Goal: Information Seeking & Learning: Learn about a topic

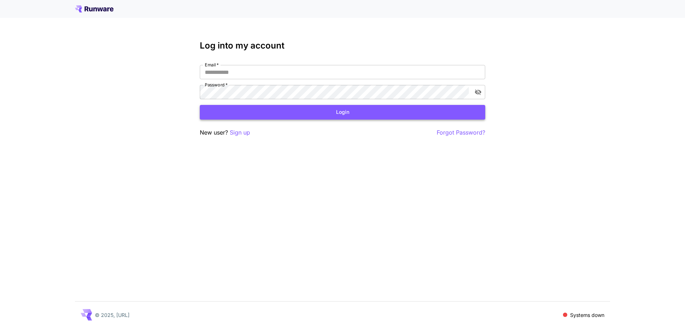
type input "**********"
click at [332, 116] on button "Login" at bounding box center [342, 112] width 285 height 15
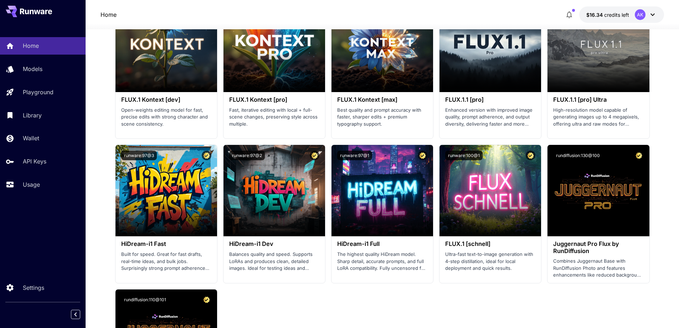
scroll to position [1319, 0]
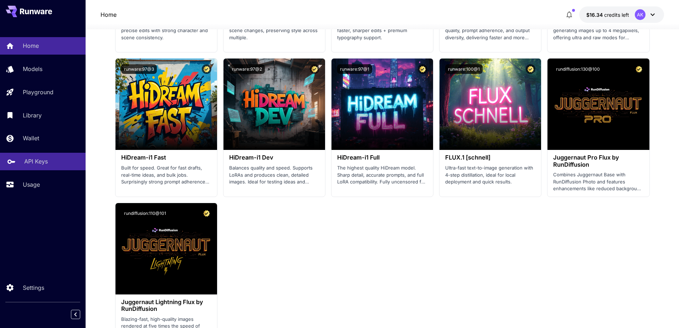
click at [43, 159] on p "API Keys" at bounding box center [36, 161] width 24 height 9
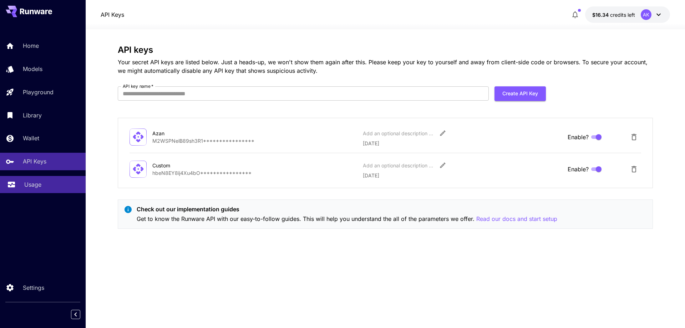
click at [45, 184] on div "Usage" at bounding box center [52, 184] width 56 height 9
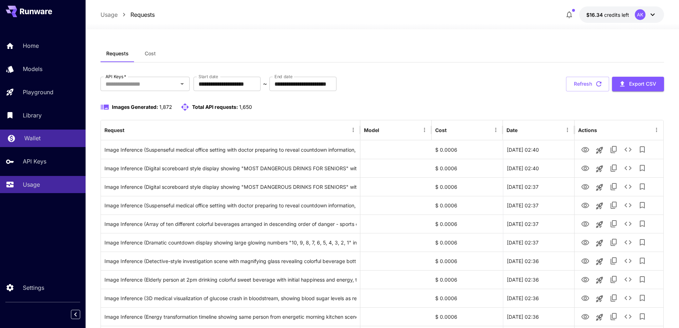
click at [38, 143] on link "Wallet" at bounding box center [43, 137] width 86 height 17
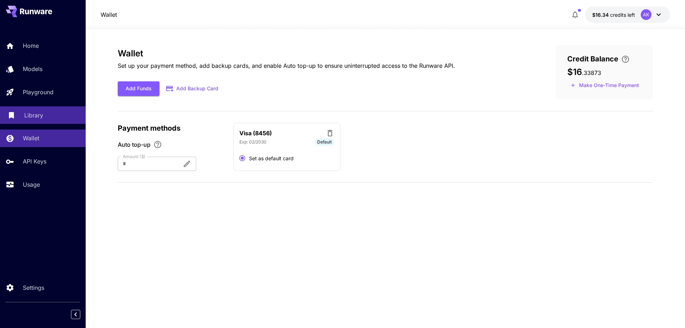
click at [35, 118] on p "Library" at bounding box center [33, 115] width 19 height 9
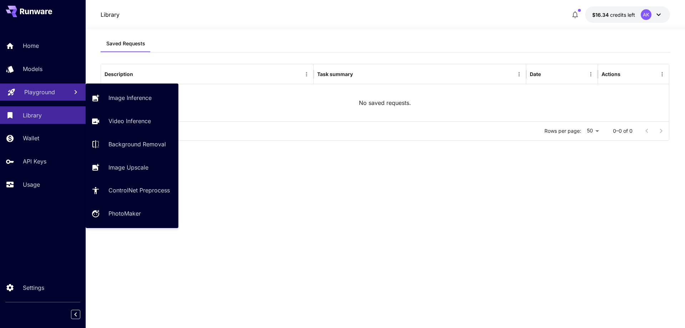
click at [39, 93] on p "Playground" at bounding box center [39, 92] width 31 height 9
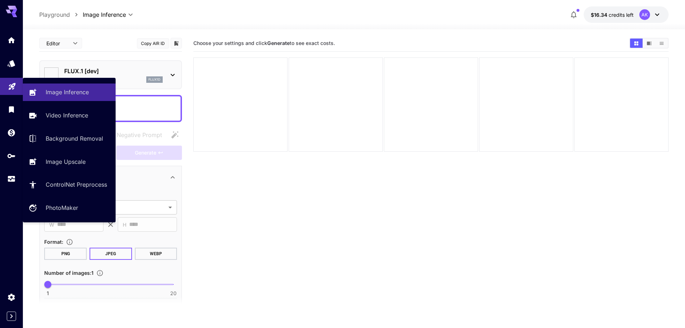
type input "**********"
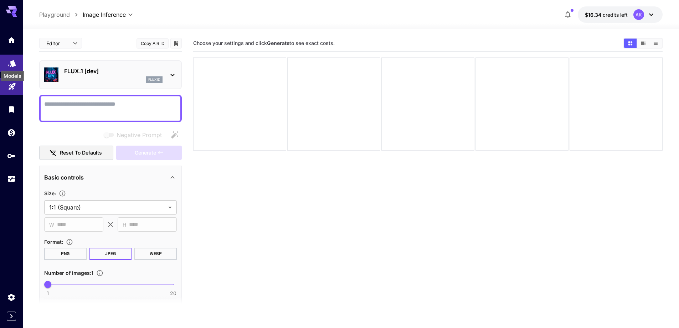
click at [14, 64] on icon "Models" at bounding box center [11, 61] width 7 height 7
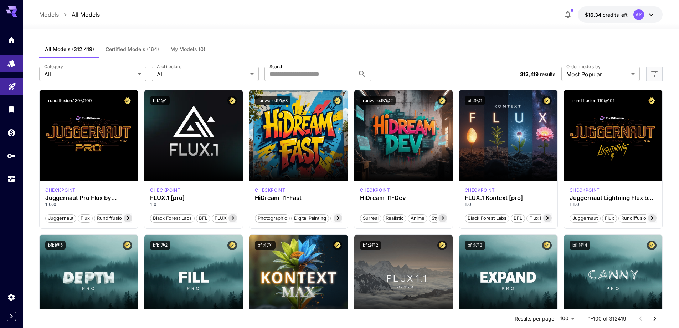
click at [181, 47] on span "My Models (0)" at bounding box center [187, 49] width 35 height 6
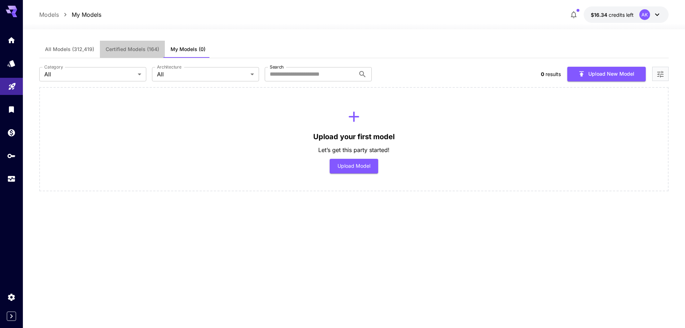
click at [129, 50] on span "Certified Models (164)" at bounding box center [132, 49] width 53 height 6
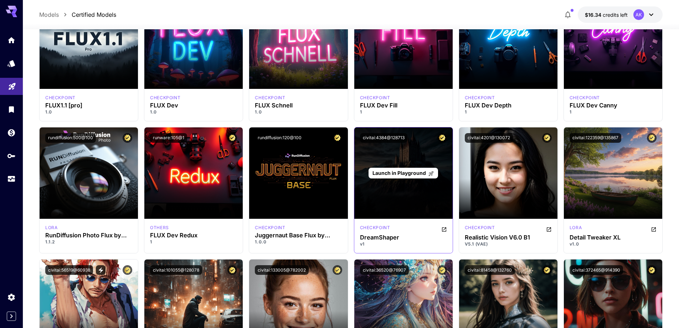
scroll to position [428, 0]
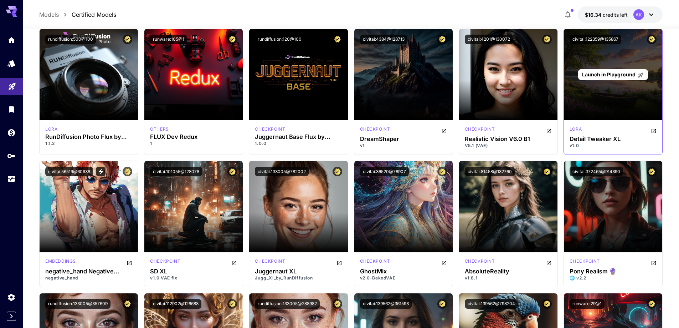
click at [611, 114] on div "Launch in Playground" at bounding box center [613, 74] width 98 height 91
click at [603, 77] on span "Launch in Playground" at bounding box center [608, 74] width 53 height 6
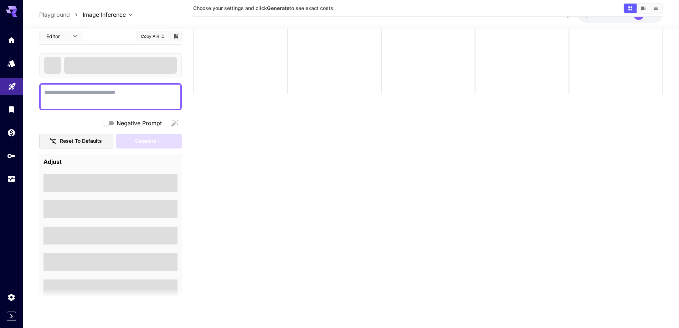
scroll to position [56, 0]
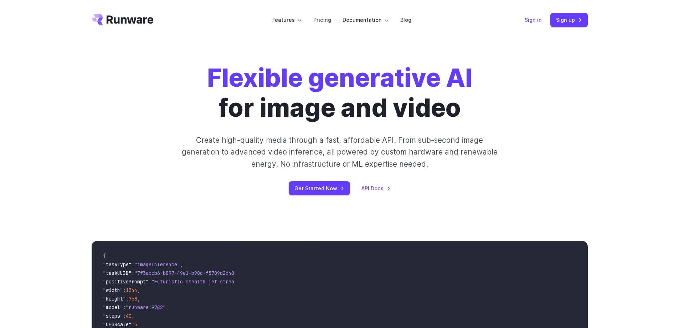
click at [536, 22] on link "Sign in" at bounding box center [533, 20] width 17 height 8
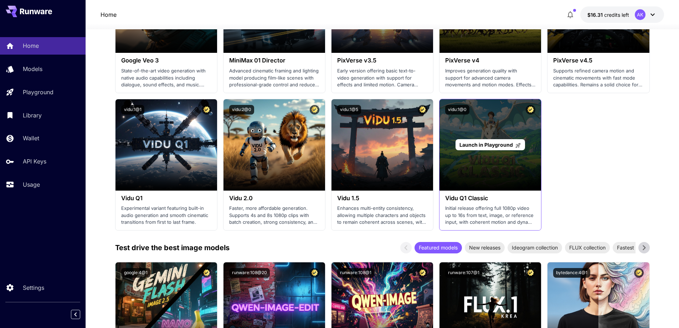
scroll to position [535, 0]
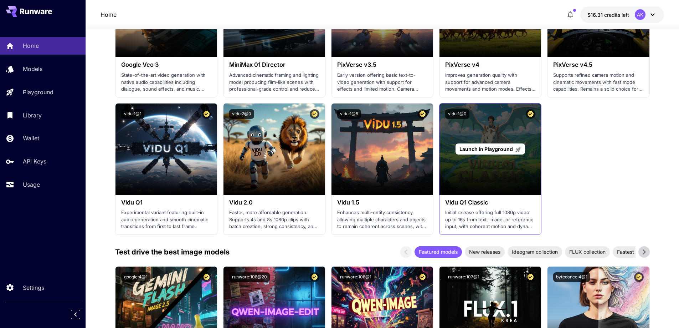
click at [473, 156] on div "Launch in Playground" at bounding box center [491, 148] width 102 height 91
click at [484, 133] on div "Launch in Playground" at bounding box center [491, 148] width 102 height 91
click at [482, 150] on span "Launch in Playground" at bounding box center [486, 149] width 53 height 6
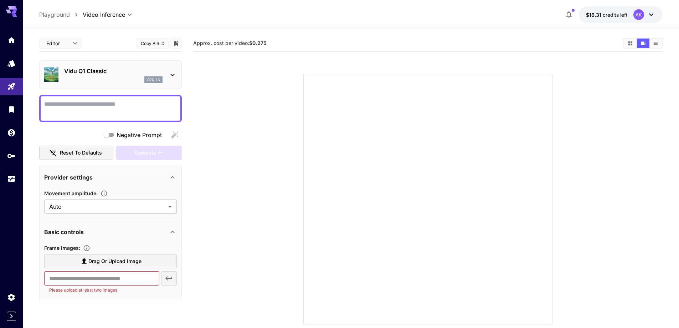
paste textarea "**********"
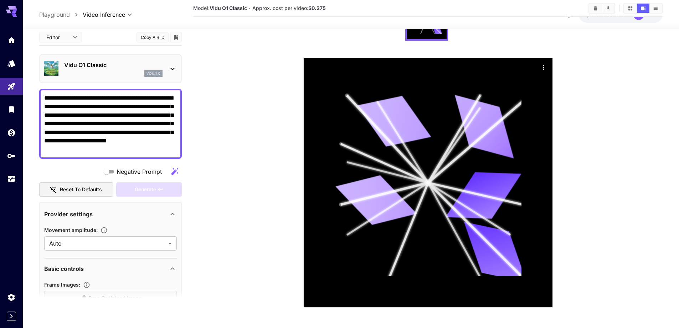
scroll to position [102, 0]
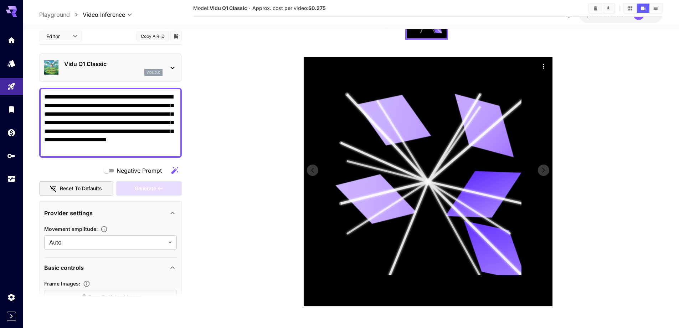
type textarea "**********"
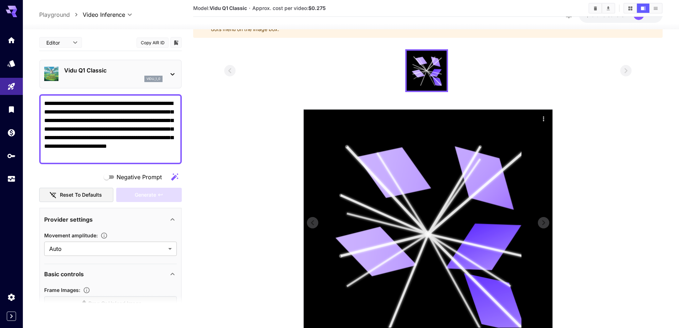
scroll to position [0, 0]
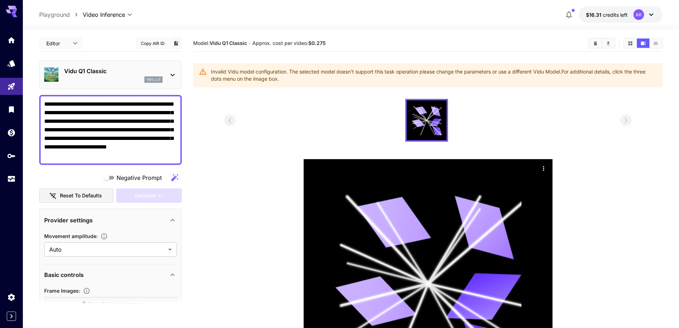
click at [172, 77] on icon at bounding box center [172, 75] width 9 height 9
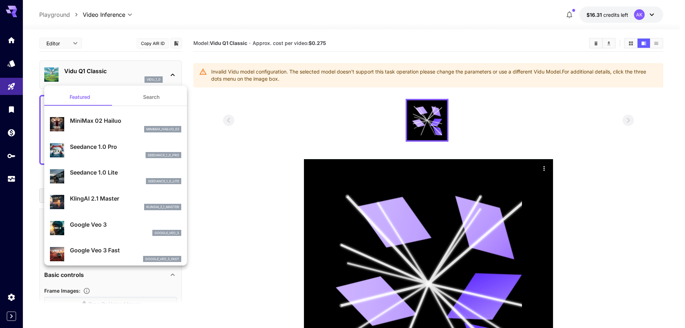
click at [104, 124] on p "MiniMax 02 Hailuo" at bounding box center [125, 120] width 111 height 9
type input "**********"
type input "***"
type input "*"
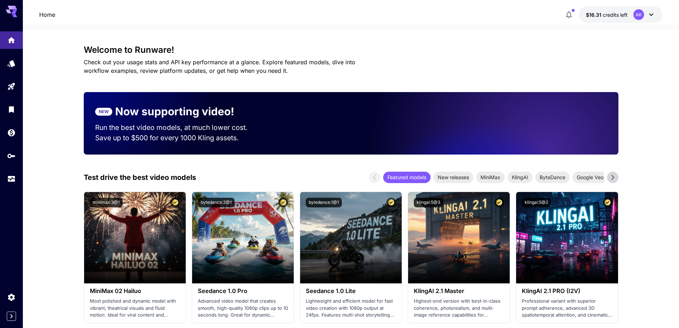
scroll to position [535, 0]
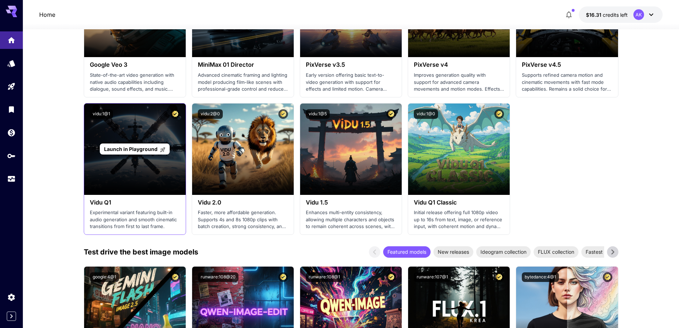
click at [134, 158] on div "Launch in Playground" at bounding box center [135, 148] width 102 height 91
click at [142, 147] on span "Launch in Playground" at bounding box center [130, 149] width 53 height 6
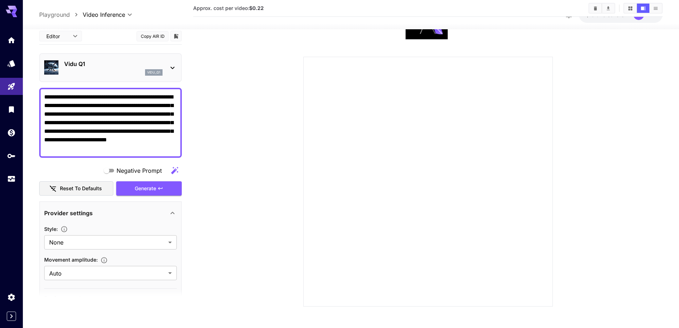
scroll to position [61, 0]
click at [147, 187] on div "Generate" at bounding box center [149, 188] width 66 height 15
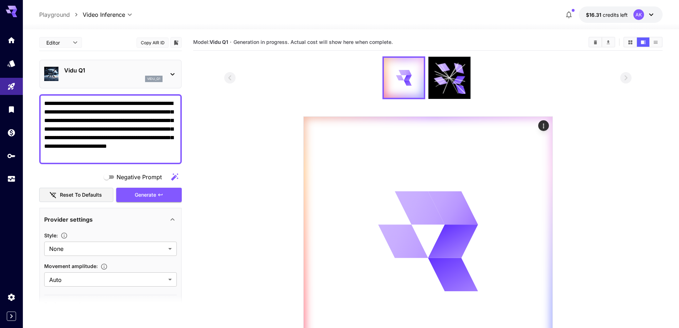
scroll to position [0, 0]
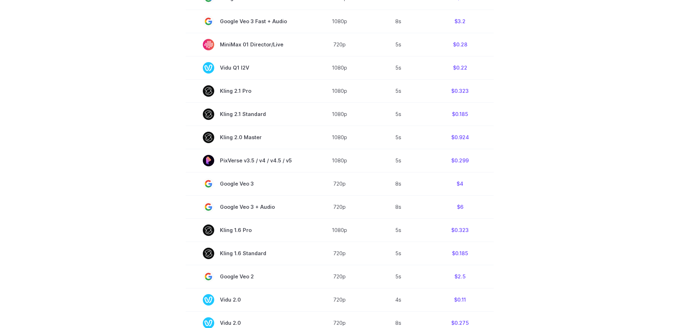
scroll to position [392, 0]
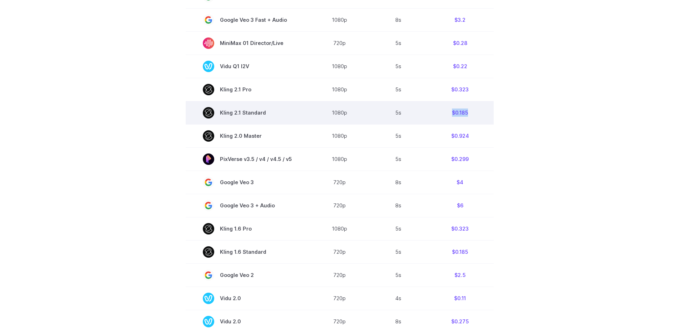
drag, startPoint x: 470, startPoint y: 113, endPoint x: 449, endPoint y: 110, distance: 20.8
click at [449, 110] on td "$0.185" at bounding box center [460, 112] width 67 height 23
copy td "$0.185"
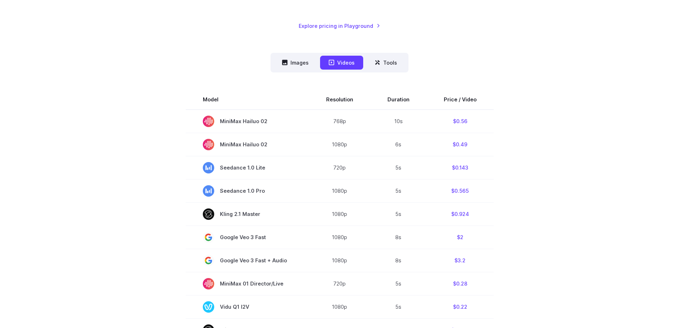
scroll to position [143, 0]
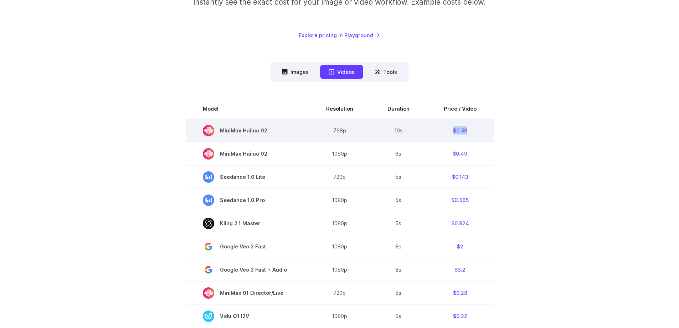
drag, startPoint x: 472, startPoint y: 130, endPoint x: 452, endPoint y: 132, distance: 20.4
click at [452, 132] on td "$0.56" at bounding box center [460, 131] width 67 height 24
copy td "$0.56"
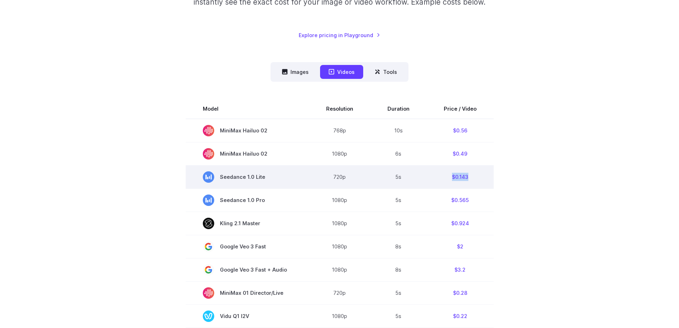
drag, startPoint x: 474, startPoint y: 179, endPoint x: 448, endPoint y: 175, distance: 26.0
click at [448, 175] on td "$0.143" at bounding box center [460, 176] width 67 height 23
copy td "$0.143"
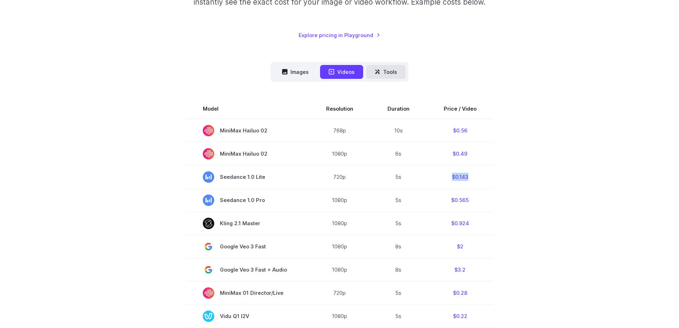
click at [394, 78] on button "Tools" at bounding box center [386, 72] width 40 height 14
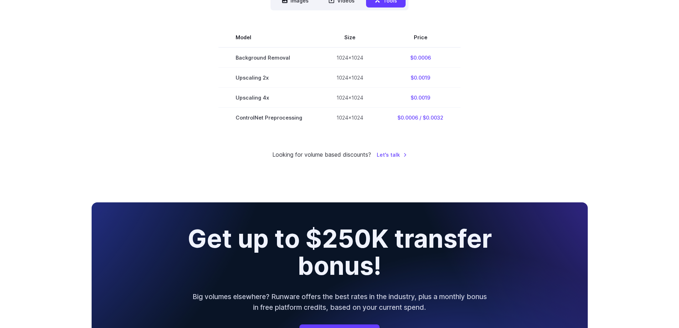
scroll to position [178, 0]
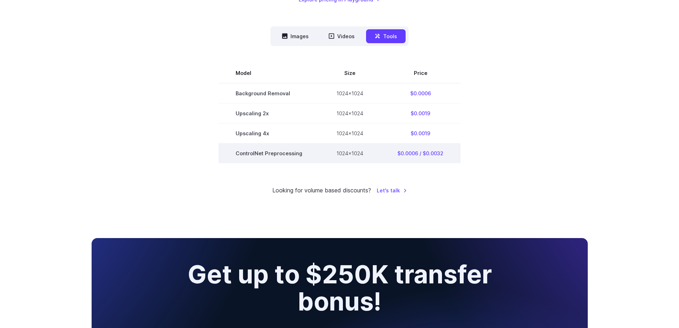
click at [292, 155] on td "ControlNet Preprocessing" at bounding box center [269, 153] width 101 height 20
drag, startPoint x: 316, startPoint y: 155, endPoint x: 231, endPoint y: 157, distance: 85.6
click at [231, 157] on td "ControlNet Preprocessing" at bounding box center [269, 153] width 101 height 20
copy td "ControlNet Preprocessing"
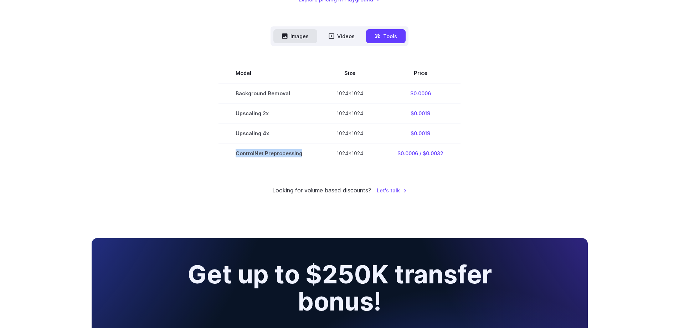
click at [300, 39] on button "Images" at bounding box center [296, 36] width 44 height 14
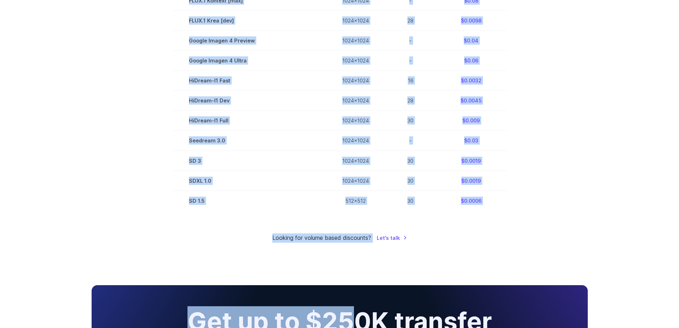
scroll to position [535, 0]
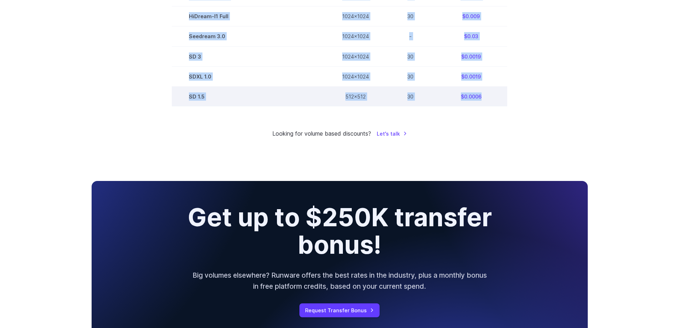
drag, startPoint x: 167, startPoint y: 110, endPoint x: 503, endPoint y: 102, distance: 336.0
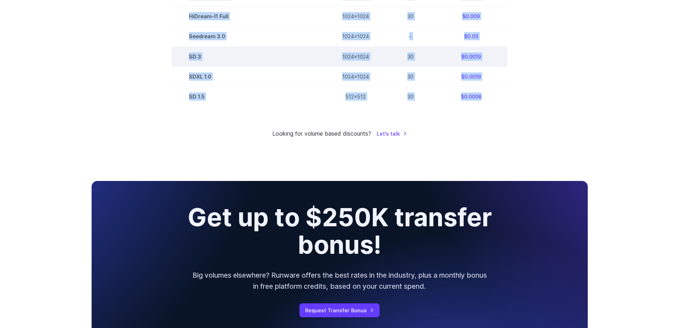
copy div "Model Size Steps Price / Image FLUX.1 [[PERSON_NAME]] 1024x1024 4 $0.0013 FLUX.…"
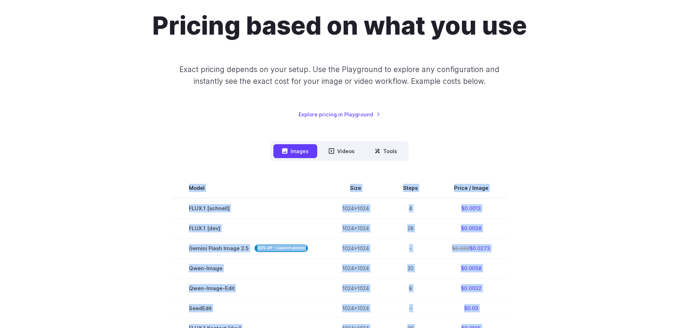
scroll to position [71, 0]
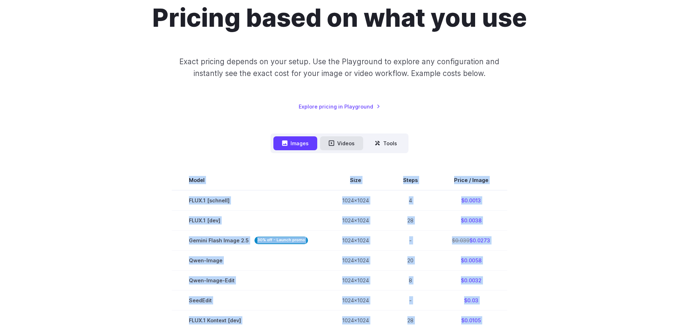
click at [346, 144] on button "Videos" at bounding box center [341, 143] width 43 height 14
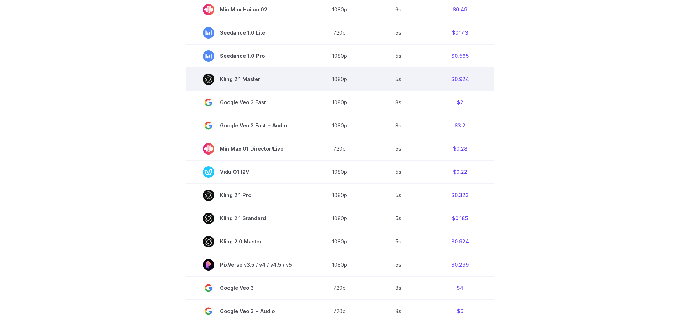
scroll to position [321, 0]
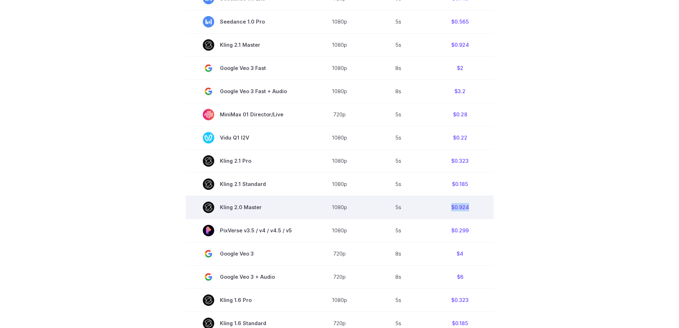
drag, startPoint x: 476, startPoint y: 207, endPoint x: 451, endPoint y: 211, distance: 24.9
click at [449, 210] on td "$0.924" at bounding box center [460, 206] width 67 height 23
copy td "$0.924"
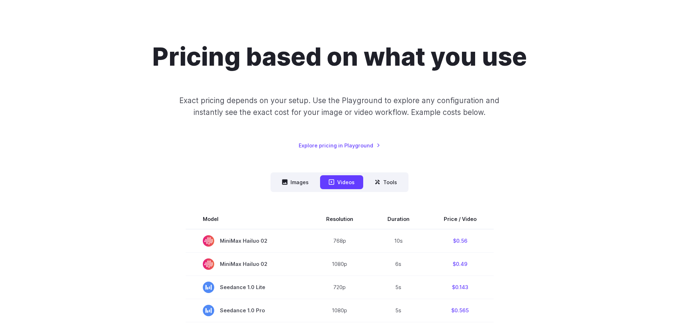
scroll to position [143, 0]
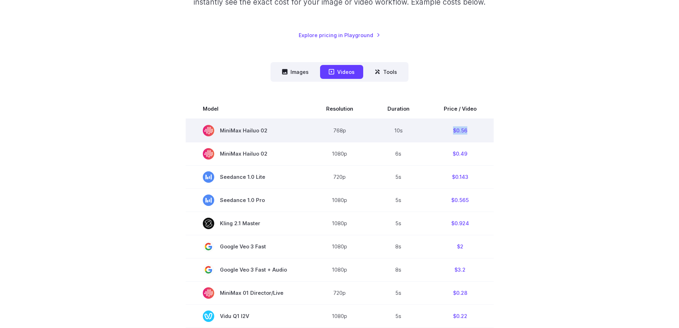
drag, startPoint x: 474, startPoint y: 131, endPoint x: 445, endPoint y: 131, distance: 29.2
click at [445, 131] on td "$0.56" at bounding box center [460, 131] width 67 height 24
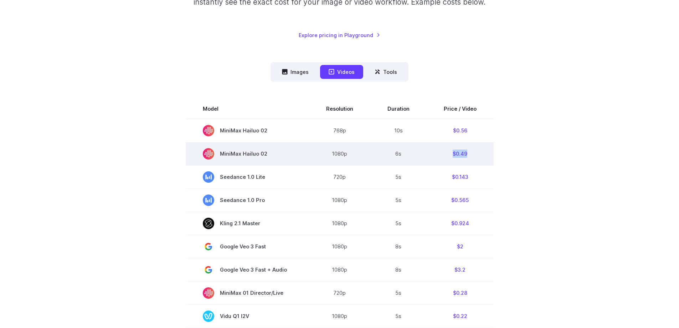
drag, startPoint x: 471, startPoint y: 155, endPoint x: 429, endPoint y: 156, distance: 41.7
click at [429, 156] on td "$0.49" at bounding box center [460, 153] width 67 height 23
copy td "$0.49"
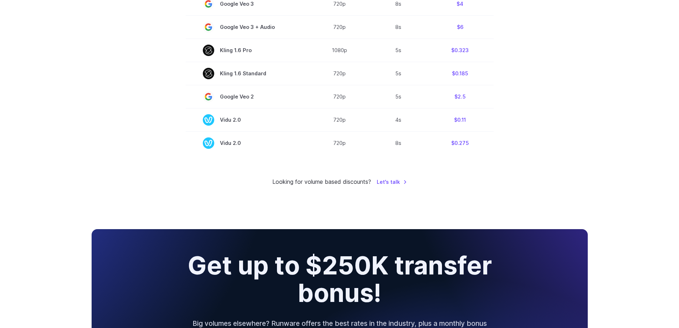
scroll to position [535, 0]
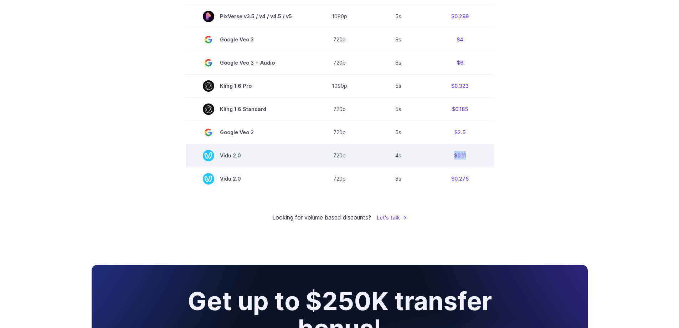
drag, startPoint x: 460, startPoint y: 154, endPoint x: 453, endPoint y: 153, distance: 7.9
click at [453, 153] on td "$0.11" at bounding box center [460, 155] width 67 height 23
copy td "$0.11"
